Goal: Task Accomplishment & Management: Manage account settings

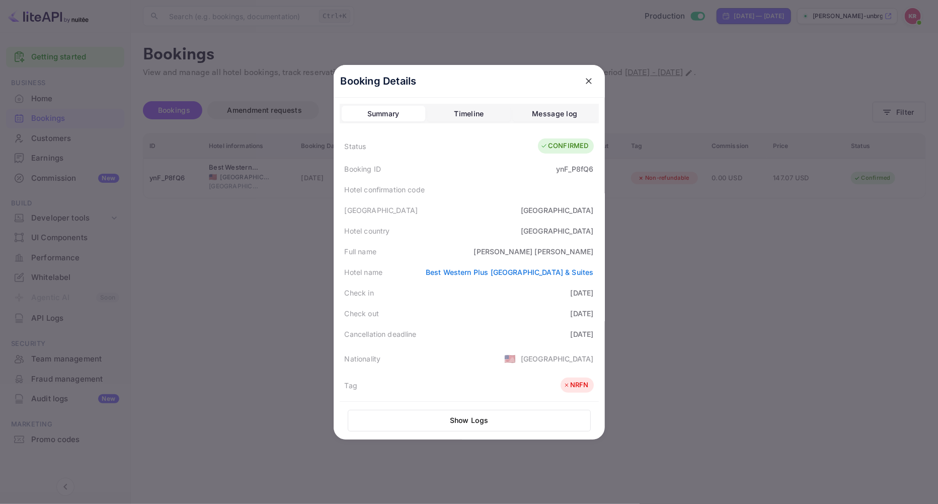
scroll to position [112, 0]
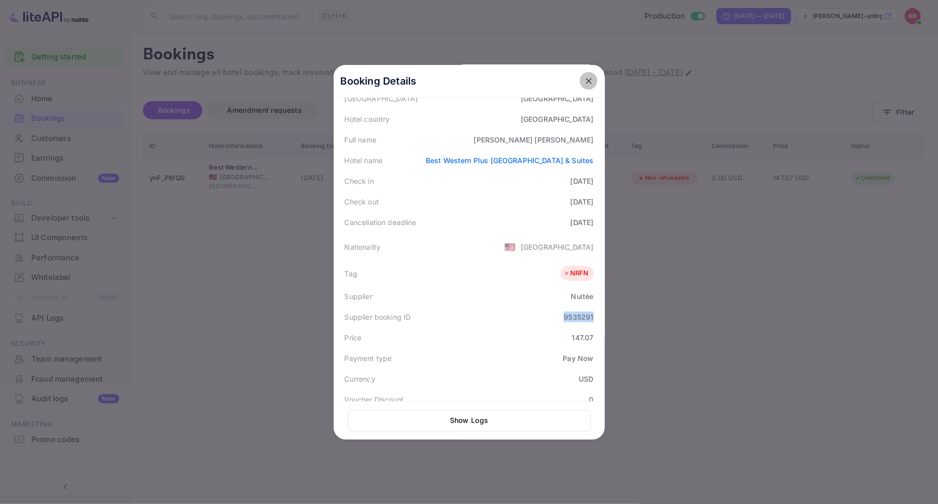
click at [584, 81] on icon "close" at bounding box center [589, 81] width 10 height 10
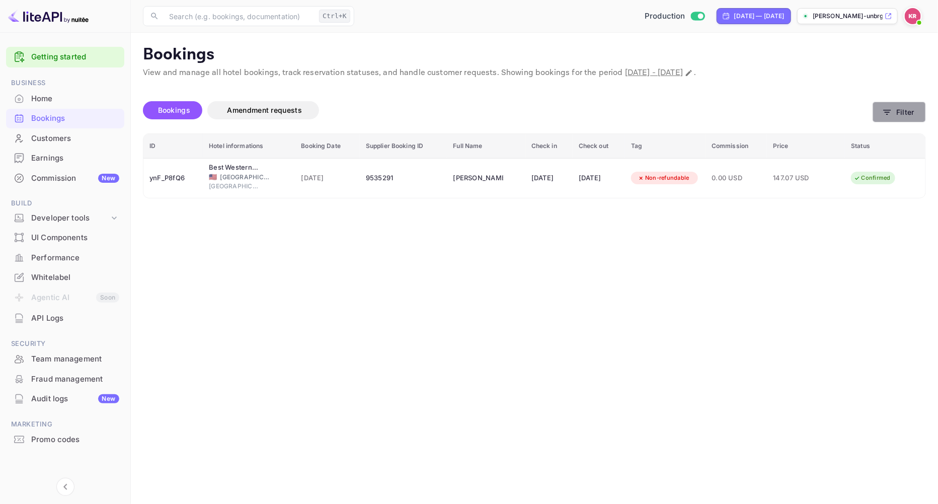
click at [882, 120] on button "Filter" at bounding box center [898, 112] width 53 height 21
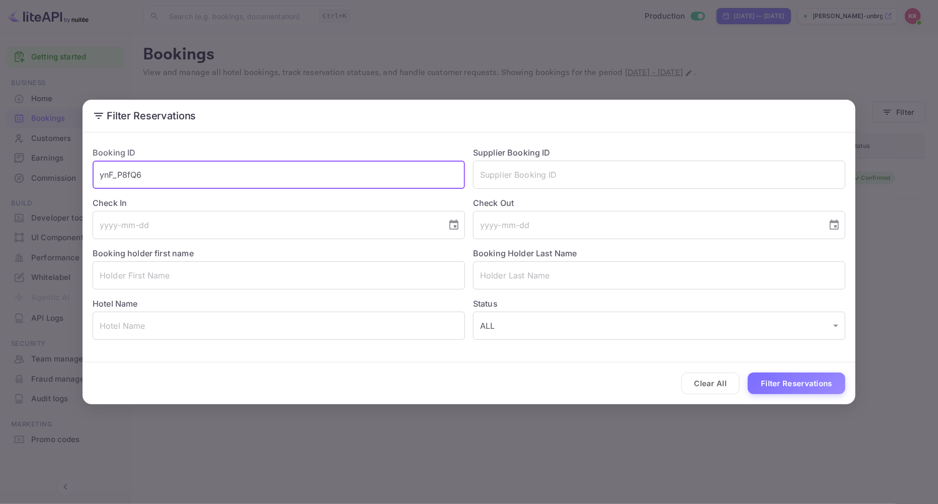
drag, startPoint x: 84, startPoint y: 170, endPoint x: -27, endPoint y: 163, distance: 110.4
click at [0, 163] on html "Getting started Business Home Bookings Customers Earnings Commission New Build …" at bounding box center [469, 252] width 938 height 504
click at [161, 167] on input "ynF_P8fQ6" at bounding box center [279, 174] width 372 height 28
drag, startPoint x: 81, startPoint y: 161, endPoint x: -25, endPoint y: 157, distance: 105.7
click at [0, 157] on html "Getting started Business Home Bookings Customers Earnings Commission New Build …" at bounding box center [469, 252] width 938 height 504
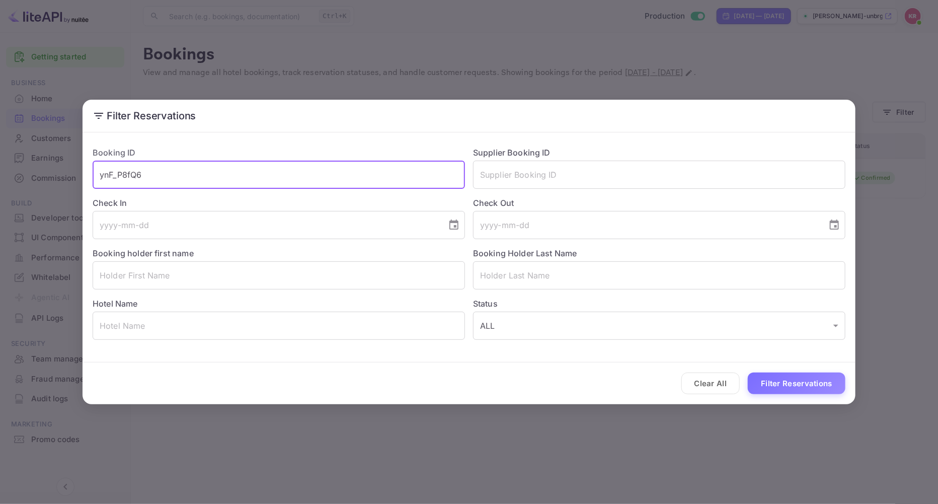
paste input "ZqXOKcb8"
type input "yZqXOKcb8"
click at [748, 372] on button "Filter Reservations" at bounding box center [797, 383] width 98 height 22
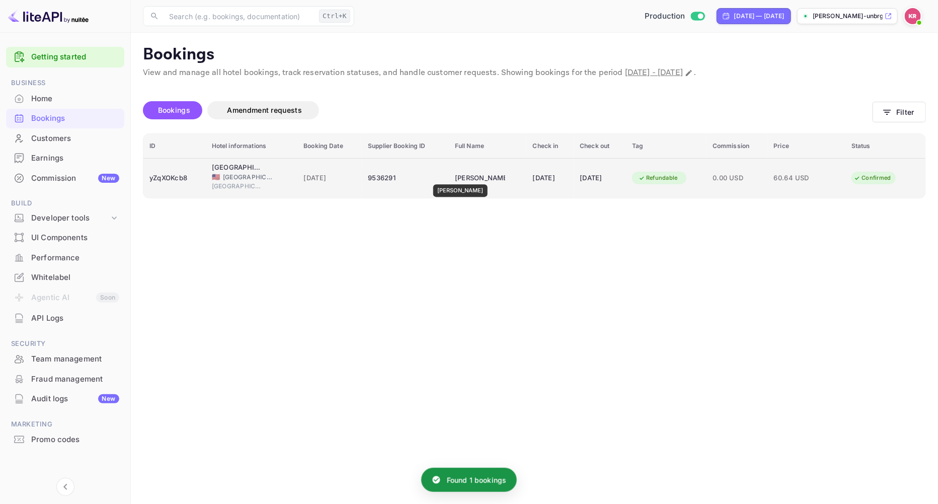
click at [460, 177] on div "[PERSON_NAME]" at bounding box center [480, 178] width 50 height 16
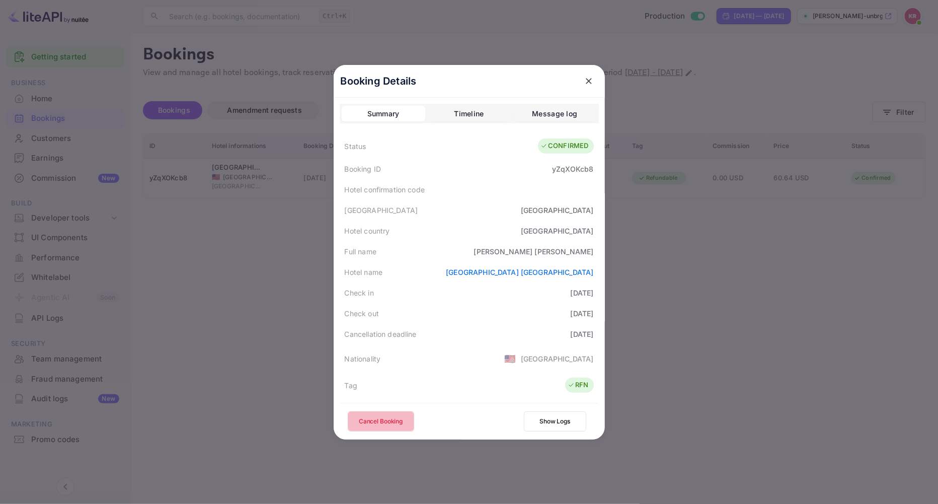
click at [380, 428] on button "Cancel Booking" at bounding box center [381, 421] width 66 height 20
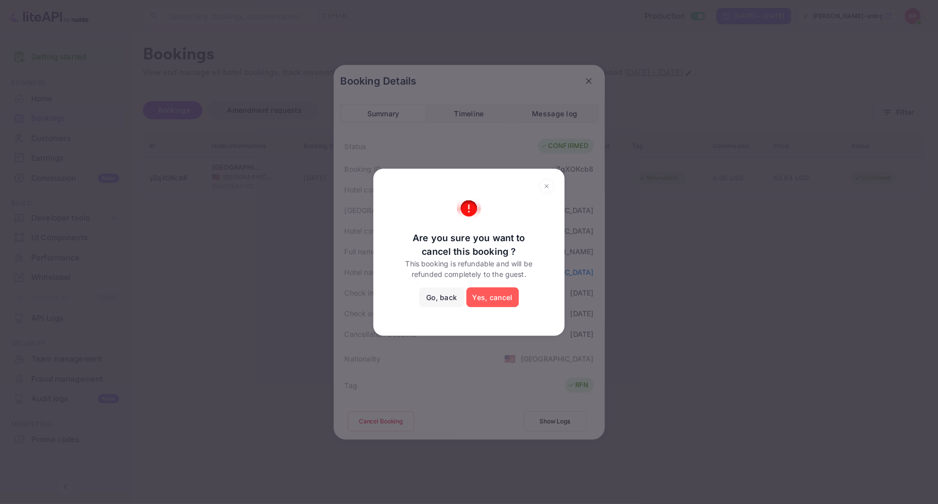
click at [479, 303] on button "Yes, cancel" at bounding box center [492, 297] width 52 height 20
